Goal: Information Seeking & Learning: Understand process/instructions

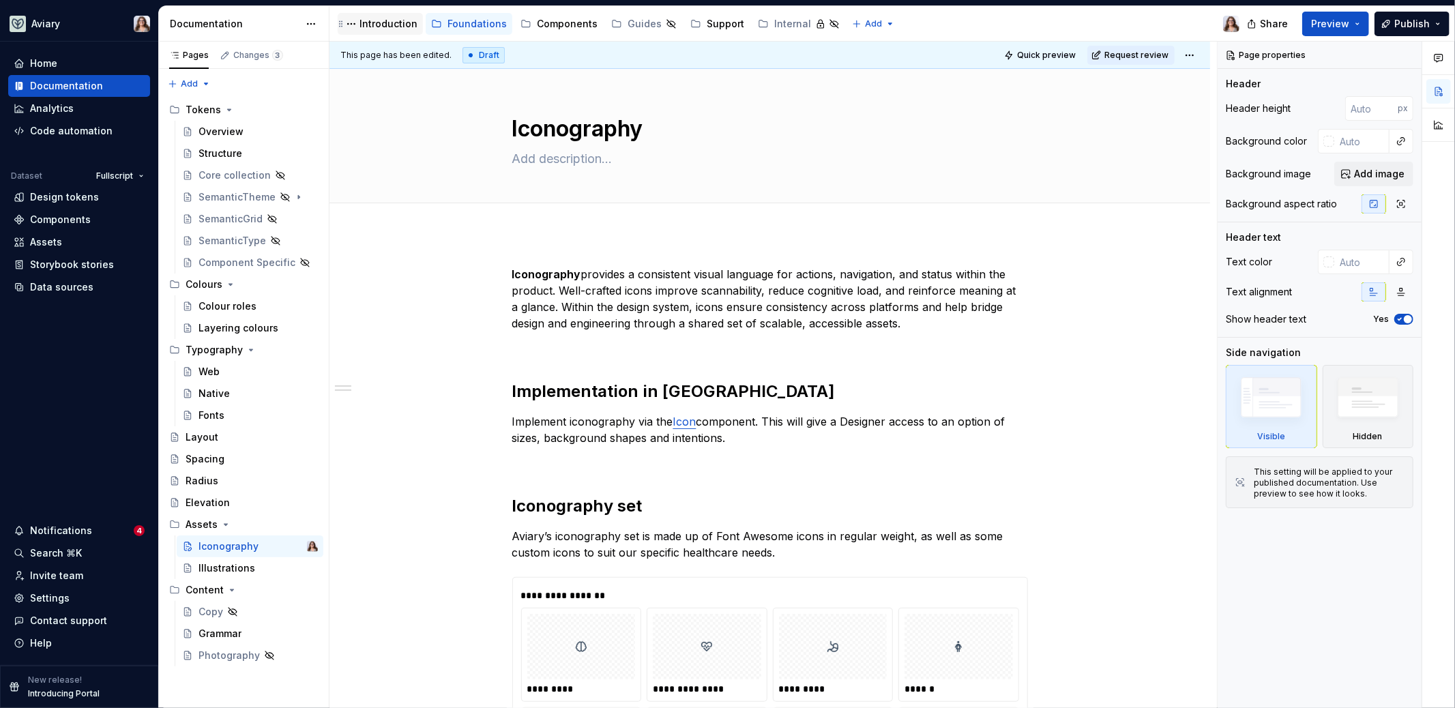
click at [394, 25] on div "Introduction" at bounding box center [389, 24] width 58 height 14
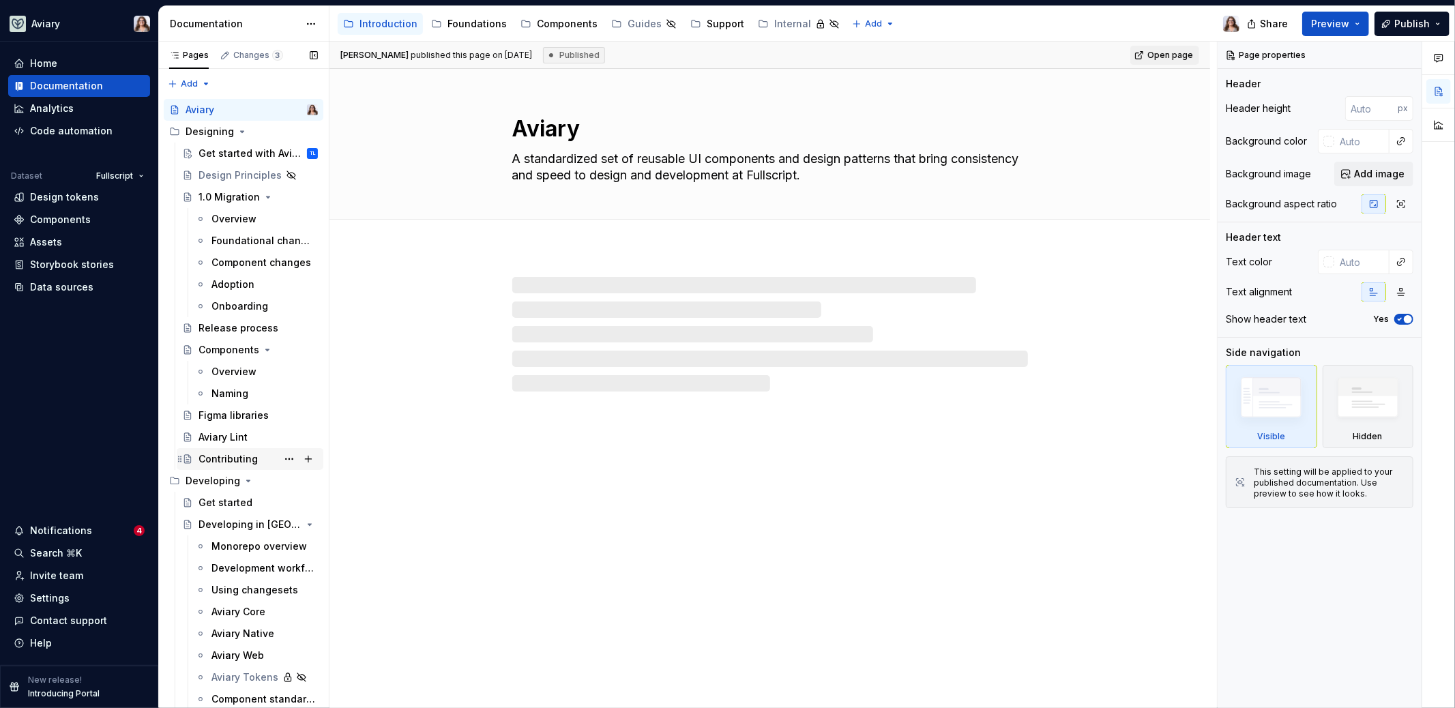
click at [235, 459] on div "Contributing" at bounding box center [228, 459] width 59 height 14
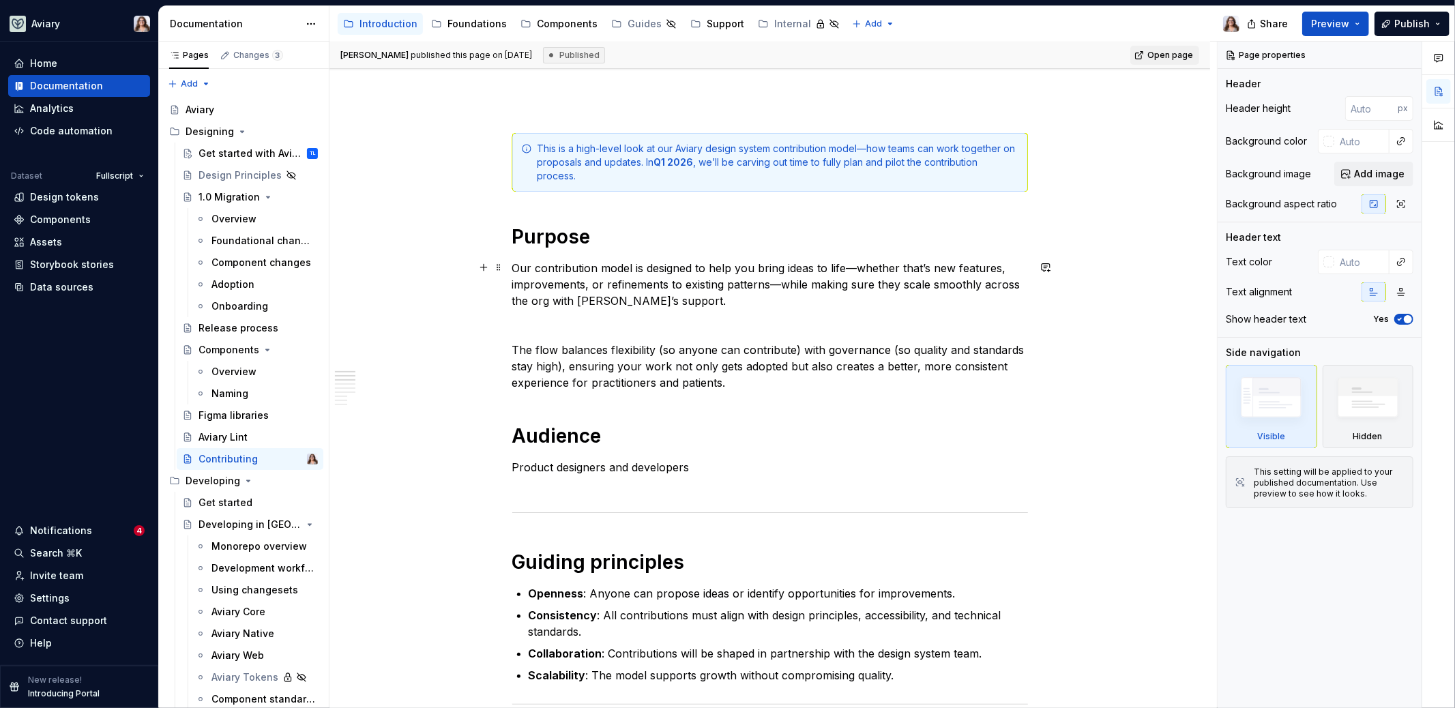
scroll to position [167, 0]
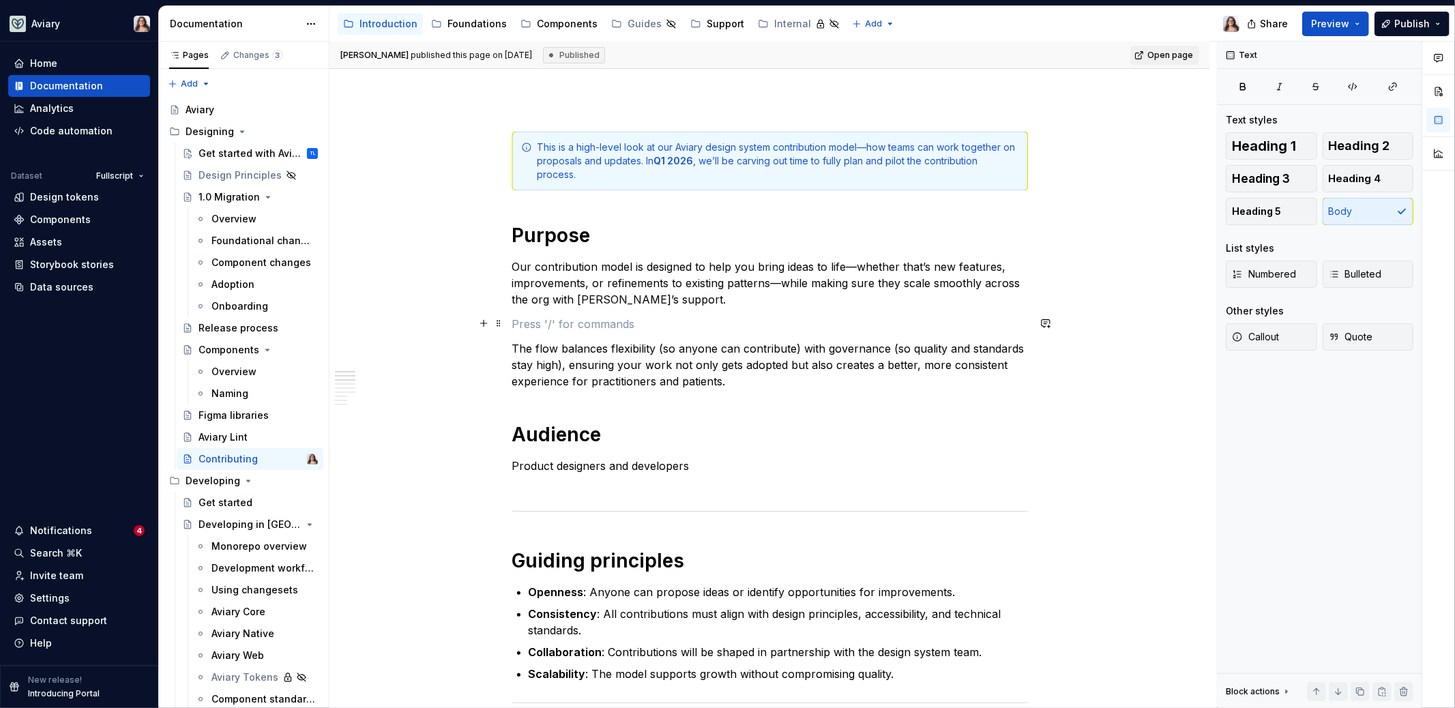
click at [587, 321] on p at bounding box center [770, 324] width 516 height 16
click at [680, 298] on p "Our contribution model is designed to help you bring ideas to life—whether that…" at bounding box center [770, 283] width 516 height 49
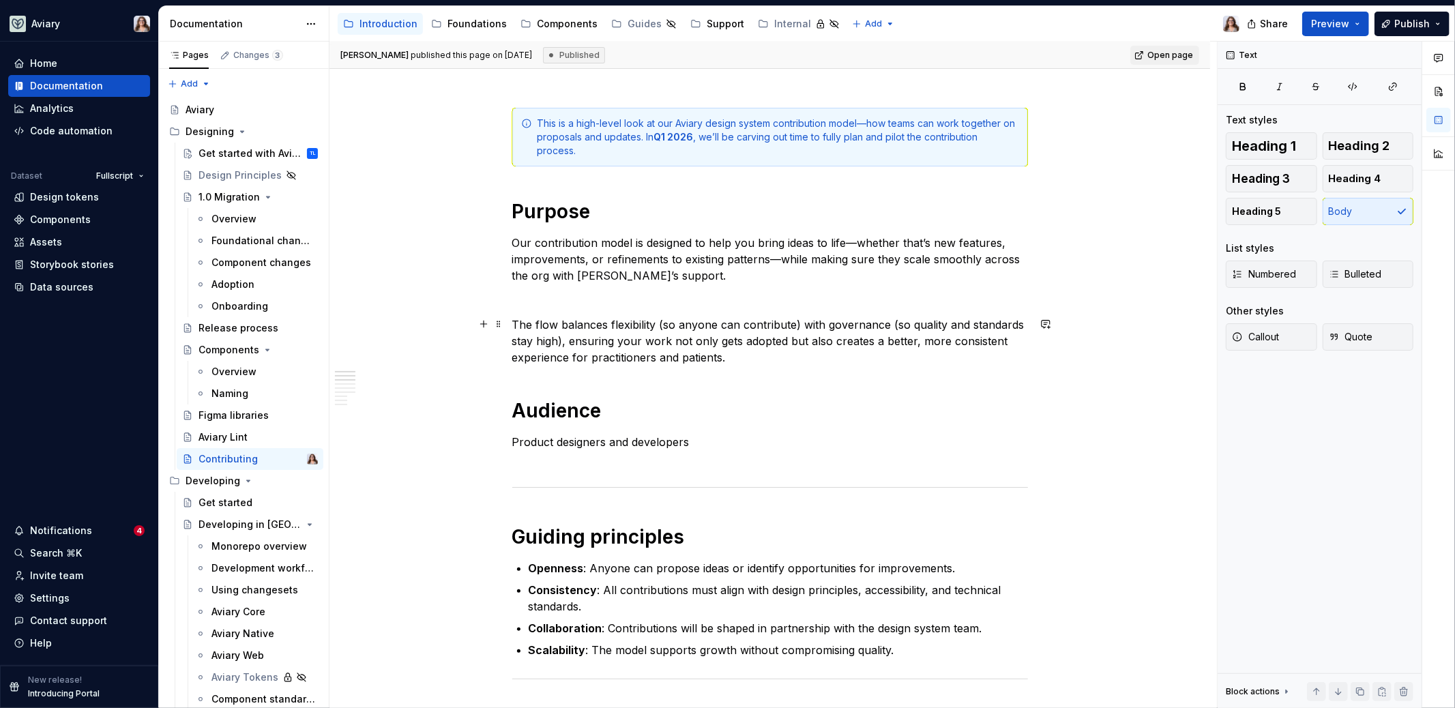
scroll to position [185, 0]
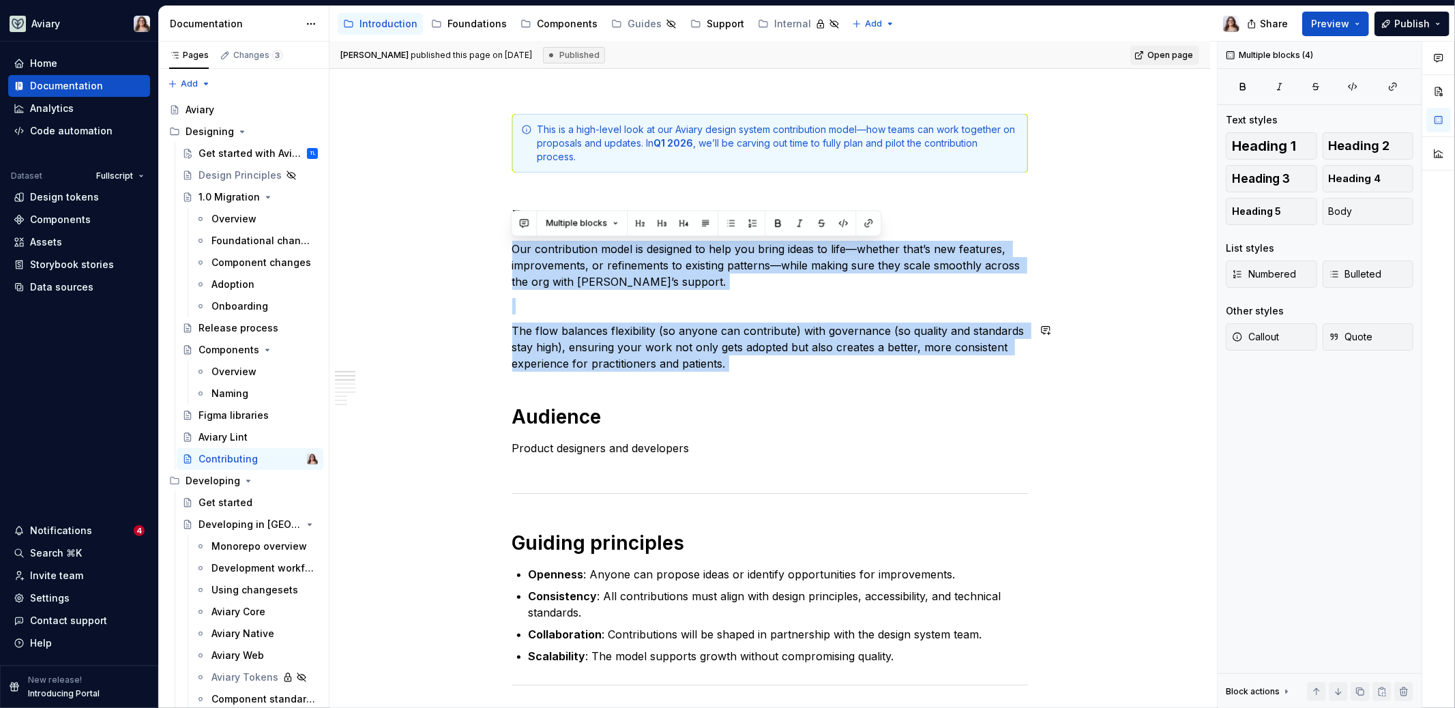
drag, startPoint x: 512, startPoint y: 245, endPoint x: 742, endPoint y: 373, distance: 263.0
copy div "Our contribution model is designed to help you bring ideas to life—whether that…"
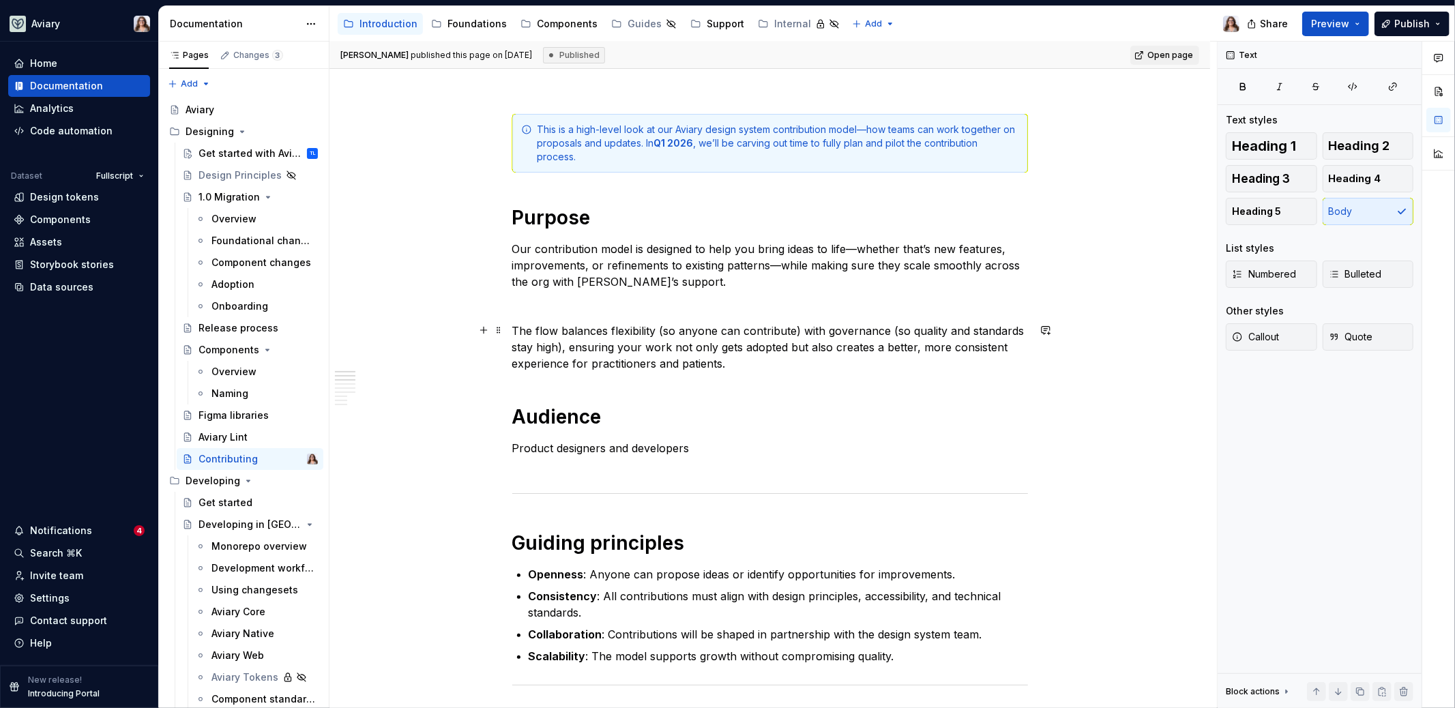
click at [735, 370] on p "The flow balances flexibility (so anyone can contribute) with governance (so qu…" at bounding box center [770, 347] width 516 height 49
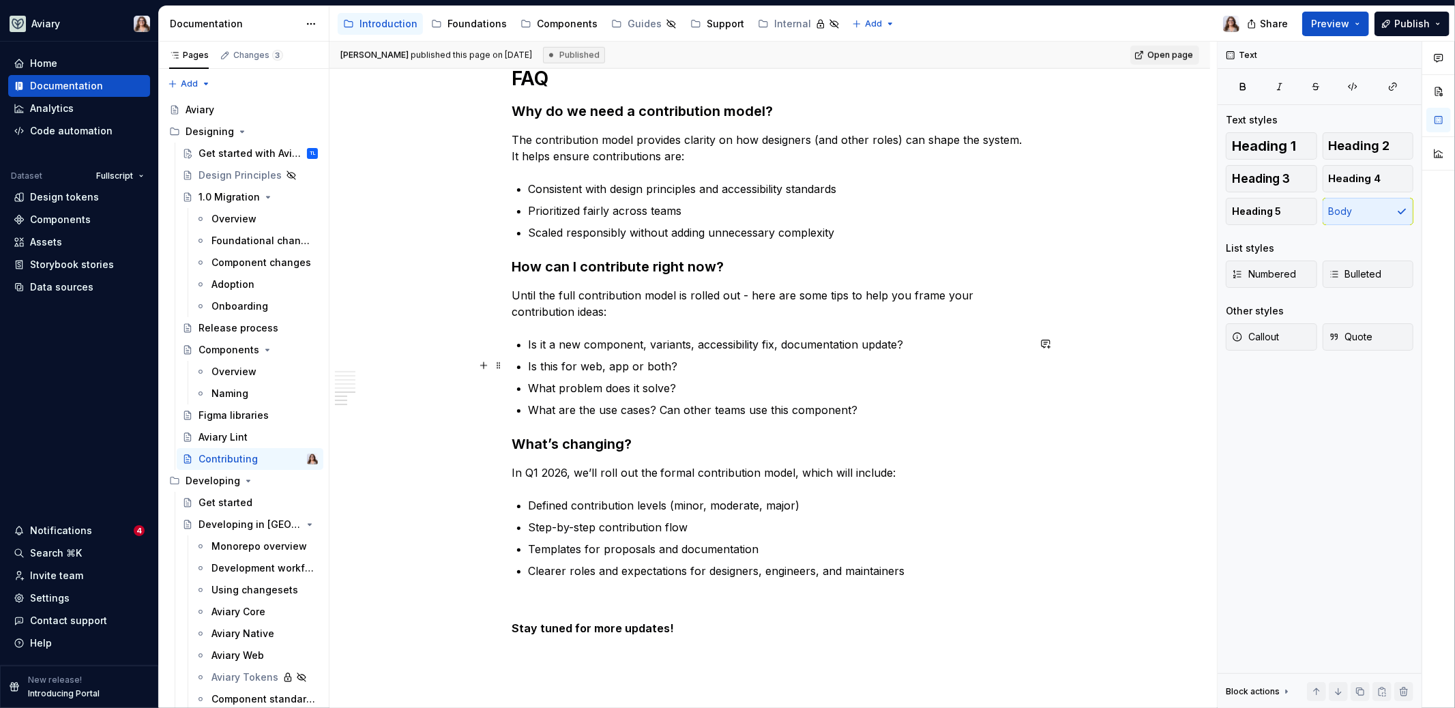
scroll to position [1144, 0]
drag, startPoint x: 656, startPoint y: 470, endPoint x: 790, endPoint y: 470, distance: 134.4
click at [790, 470] on p "In Q1 2026, we’ll roll out the formal contribution model, which will include:" at bounding box center [770, 471] width 516 height 16
copy p "formal contribution model"
click at [777, 540] on p "Templates for proposals and documentation" at bounding box center [778, 548] width 499 height 16
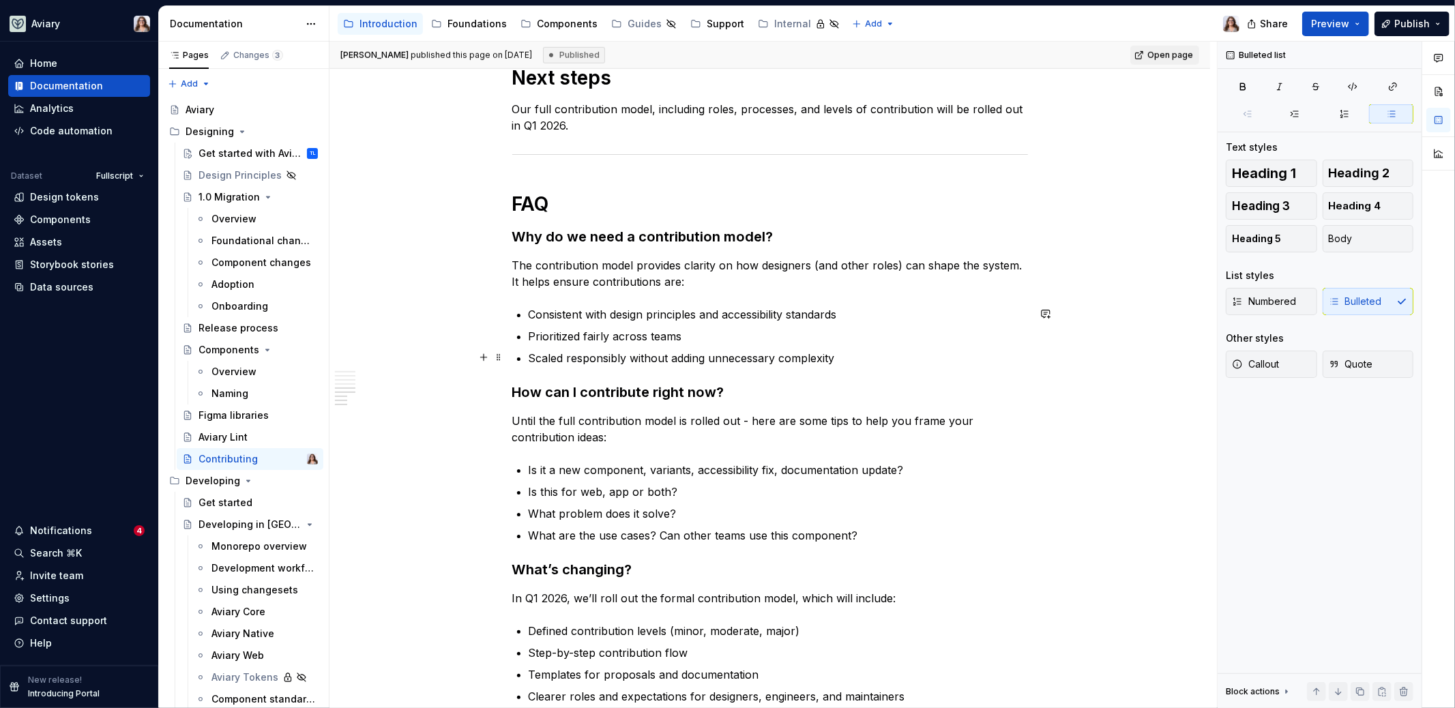
scroll to position [998, 0]
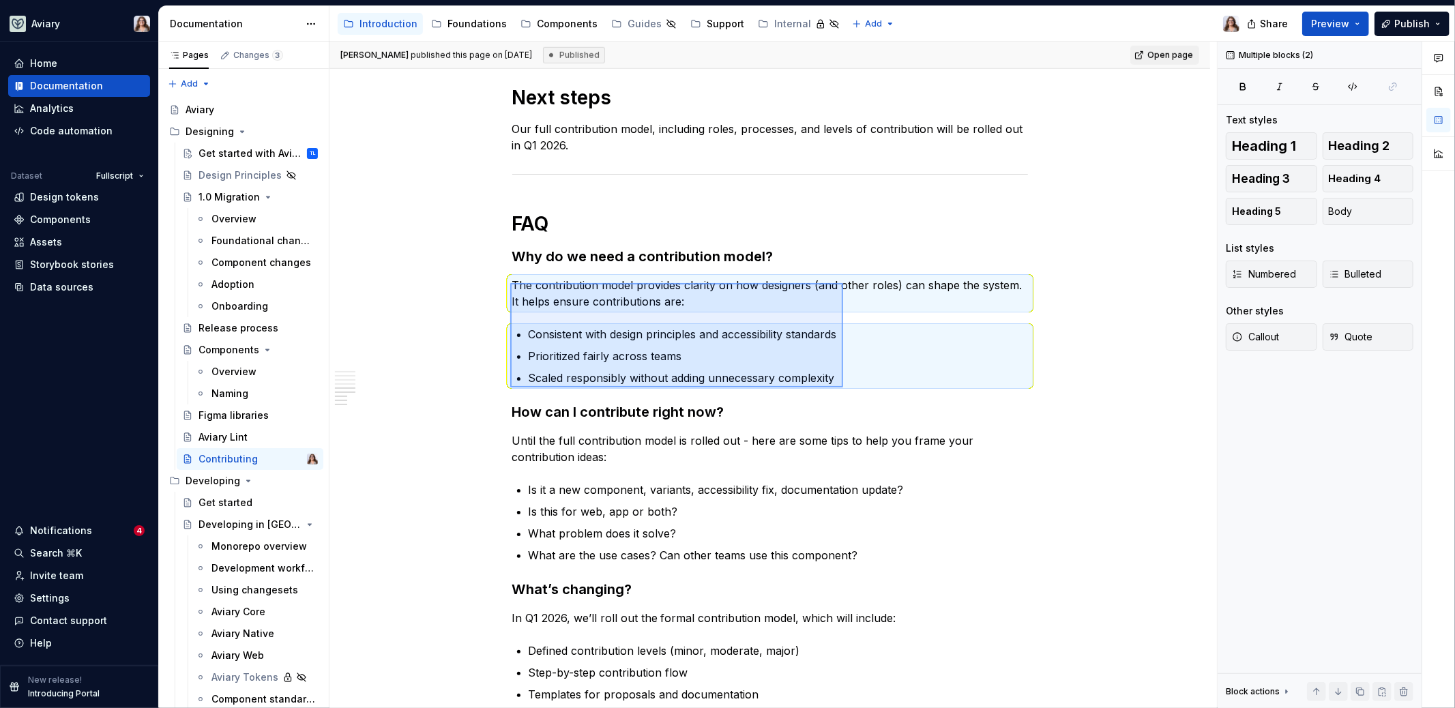
drag, startPoint x: 510, startPoint y: 283, endPoint x: 843, endPoint y: 387, distance: 348.8
click at [843, 387] on div "[PERSON_NAME] published this page on [DATE] Published Open page Contributing Wh…" at bounding box center [774, 375] width 888 height 667
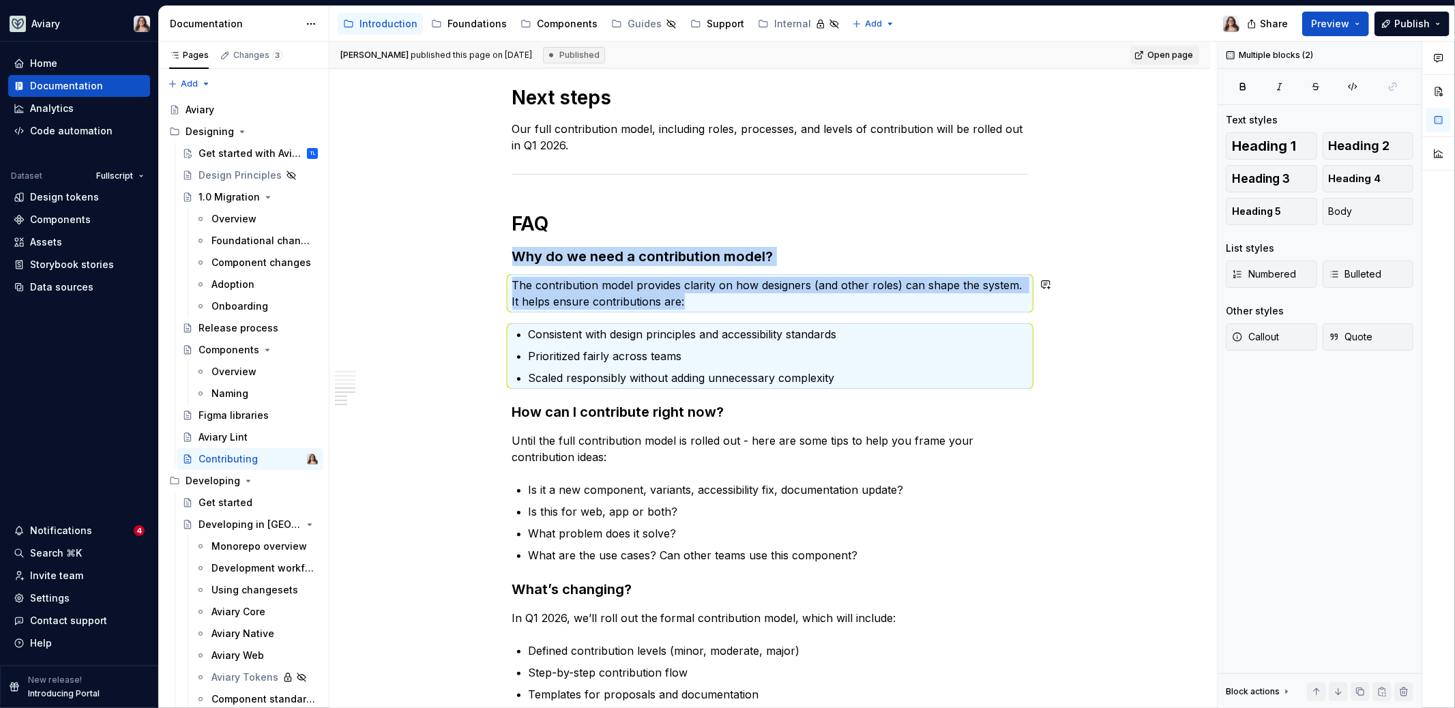
copy div "Why do we need a contribution model? The contribution model provides clarity on…"
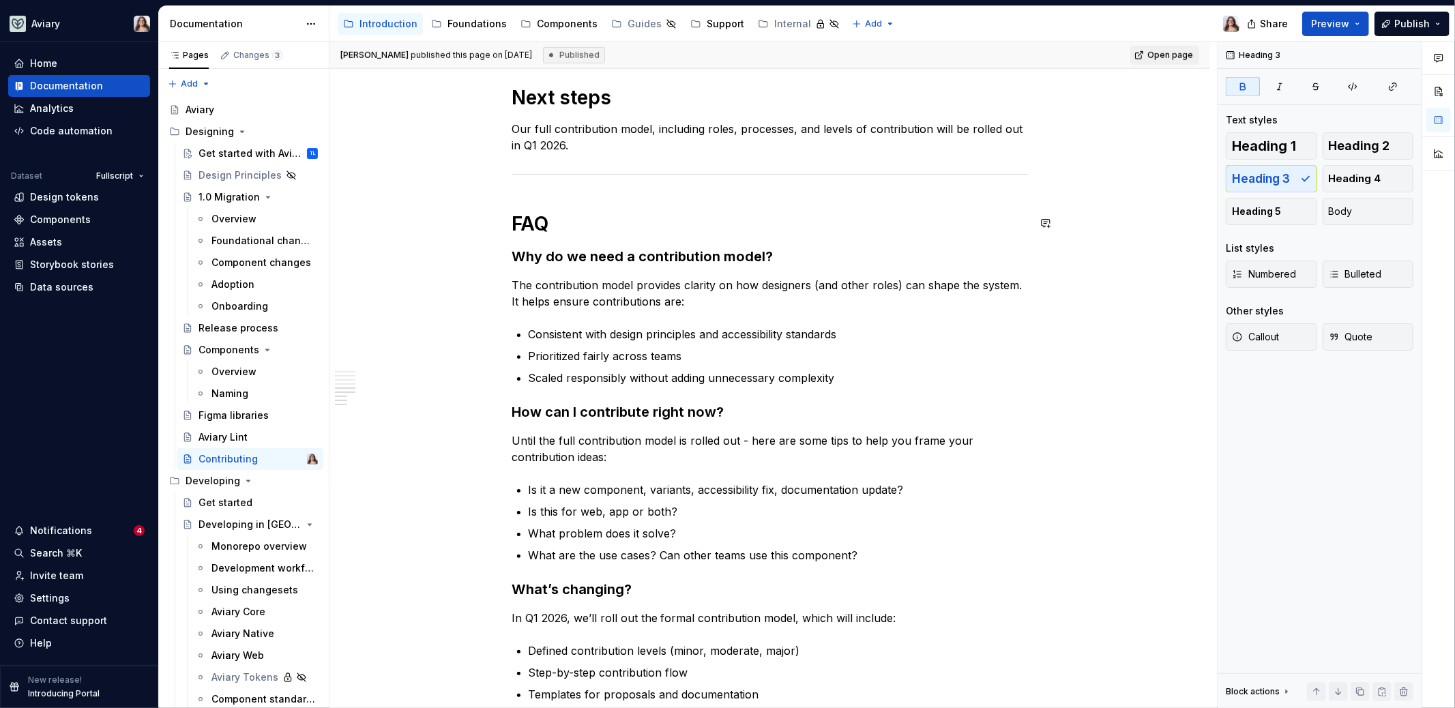
click at [779, 244] on div "This is a high-level look at our Aviary design system contribution model—how te…" at bounding box center [770, 41] width 516 height 1481
click at [248, 155] on div "Get started with Aviary 1.0" at bounding box center [238, 154] width 78 height 14
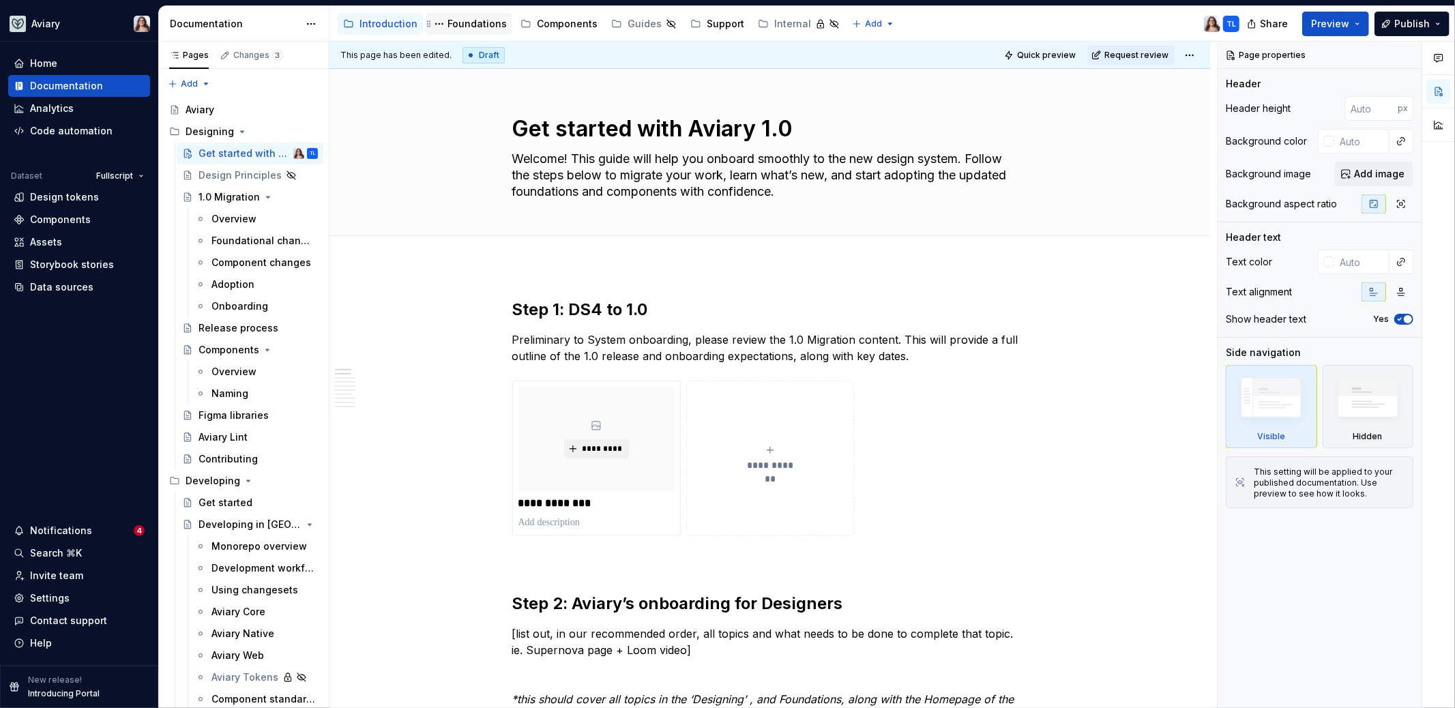
click at [465, 20] on div "Foundations" at bounding box center [477, 24] width 59 height 14
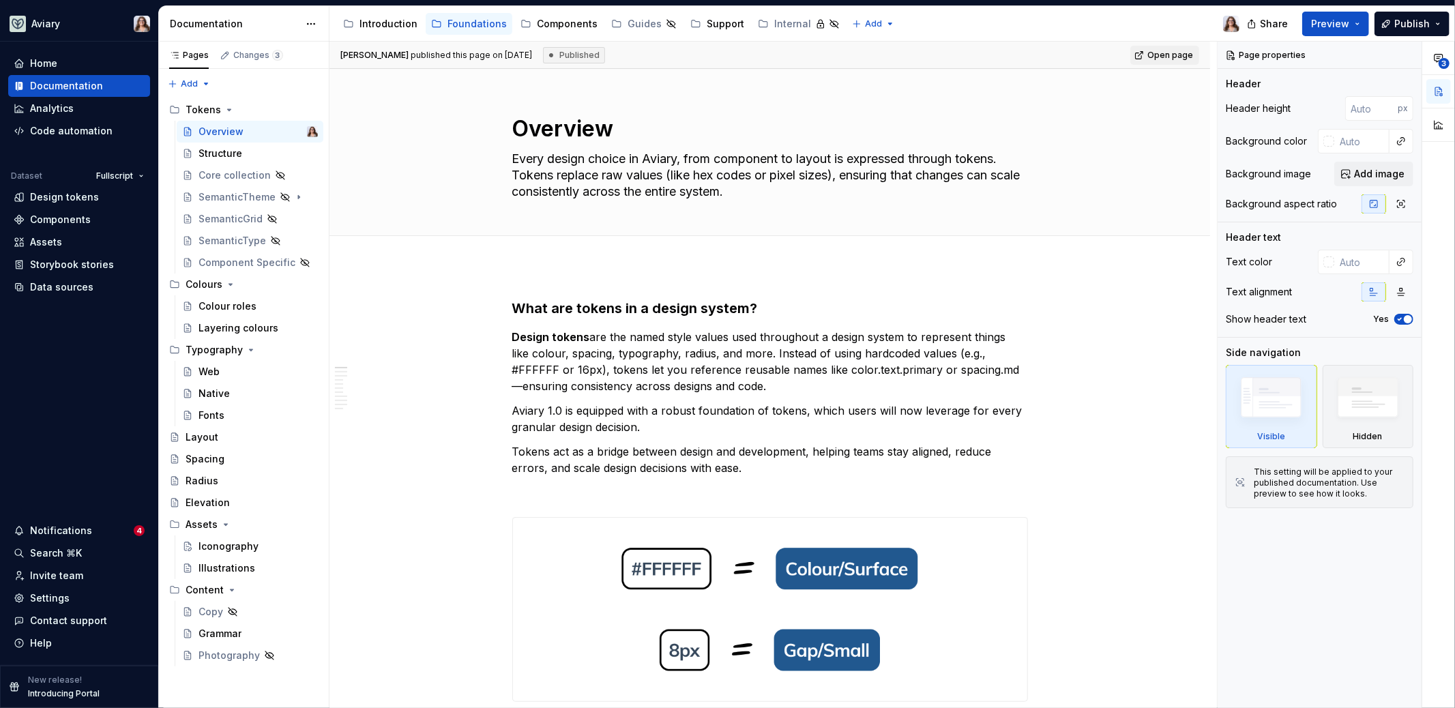
type textarea "*"
